Goal: Information Seeking & Learning: Learn about a topic

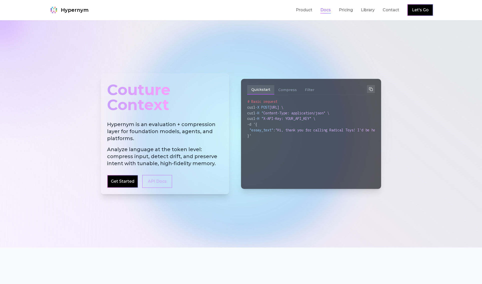
click at [324, 11] on link "Docs" at bounding box center [325, 10] width 11 height 6
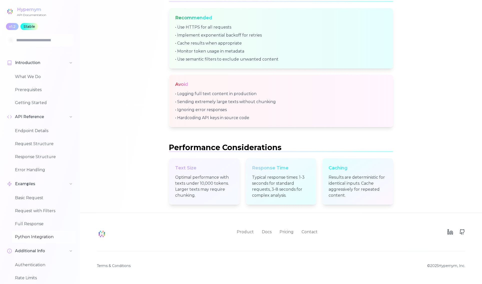
scroll to position [30, 0]
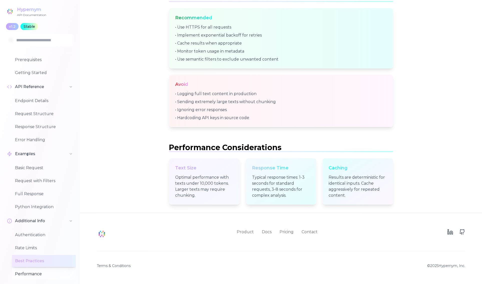
click at [26, 274] on button "Performance" at bounding box center [44, 274] width 64 height 12
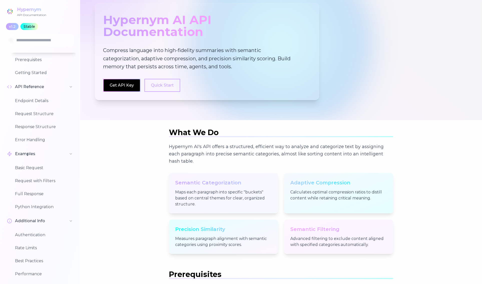
scroll to position [0, 0]
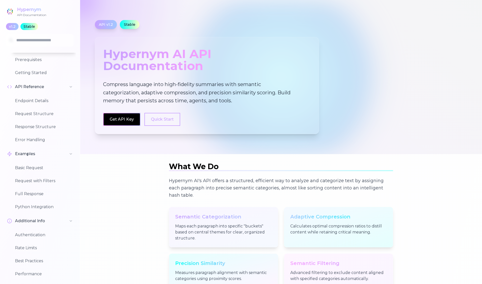
click at [32, 9] on div "Hypernym" at bounding box center [31, 9] width 29 height 7
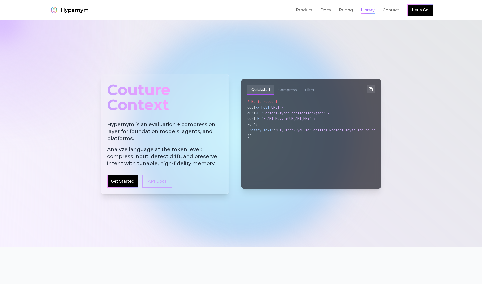
click at [367, 11] on link "Library" at bounding box center [368, 10] width 14 height 6
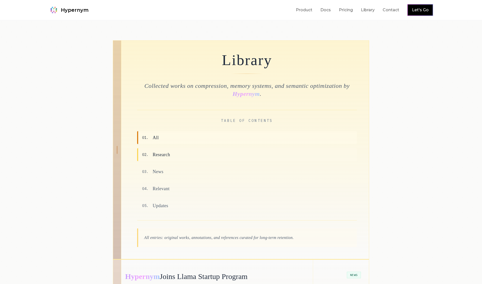
click at [165, 153] on span "Research" at bounding box center [162, 154] width 18 height 7
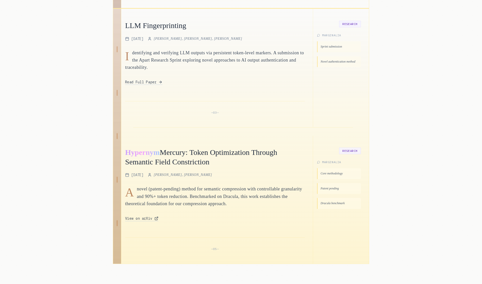
scroll to position [244, 0]
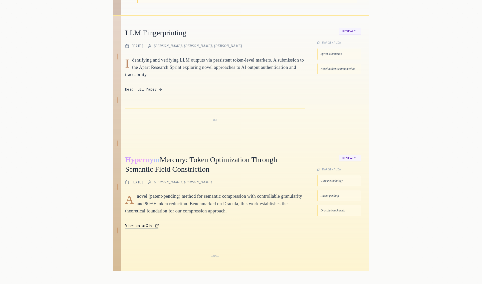
click at [139, 226] on span "View on arXiv" at bounding box center [138, 225] width 27 height 5
click at [152, 91] on span "Read Full Paper" at bounding box center [140, 89] width 31 height 5
click at [155, 89] on span "Read Full Paper" at bounding box center [140, 89] width 31 height 5
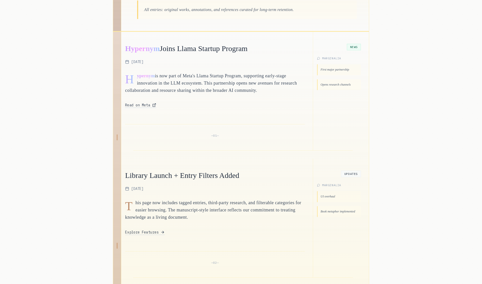
scroll to position [220, 0]
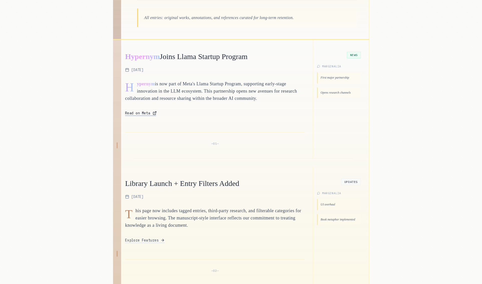
click at [145, 114] on span "Read on Meta" at bounding box center [137, 113] width 25 height 5
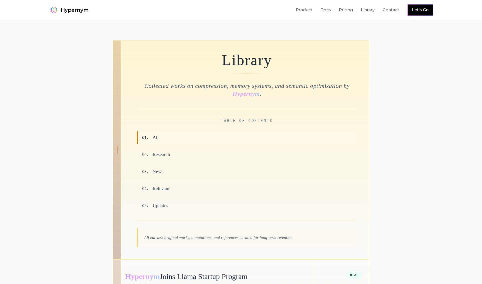
scroll to position [524, 0]
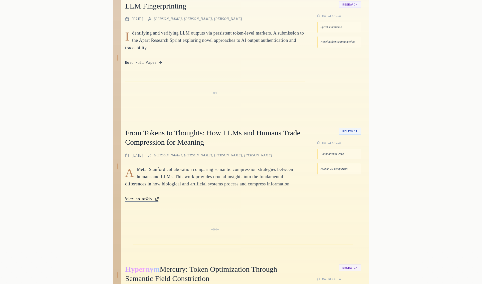
click at [136, 201] on span "View on arXiv" at bounding box center [138, 198] width 27 height 5
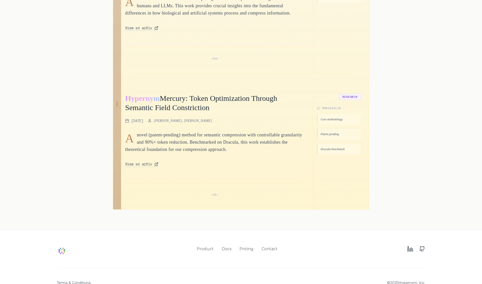
click at [251, 143] on p "novel (patent-pending) method for semantic compression with controllable granul…" at bounding box center [215, 142] width 180 height 22
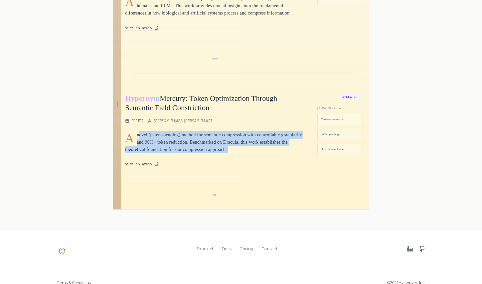
click at [251, 143] on p "novel (patent-pending) method for semantic compression with controllable granul…" at bounding box center [215, 142] width 180 height 22
copy p "novel (patent-pending) method for semantic compression with controllable granul…"
click at [148, 167] on span "View on arXiv" at bounding box center [138, 164] width 27 height 5
